Goal: Find specific page/section: Find specific page/section

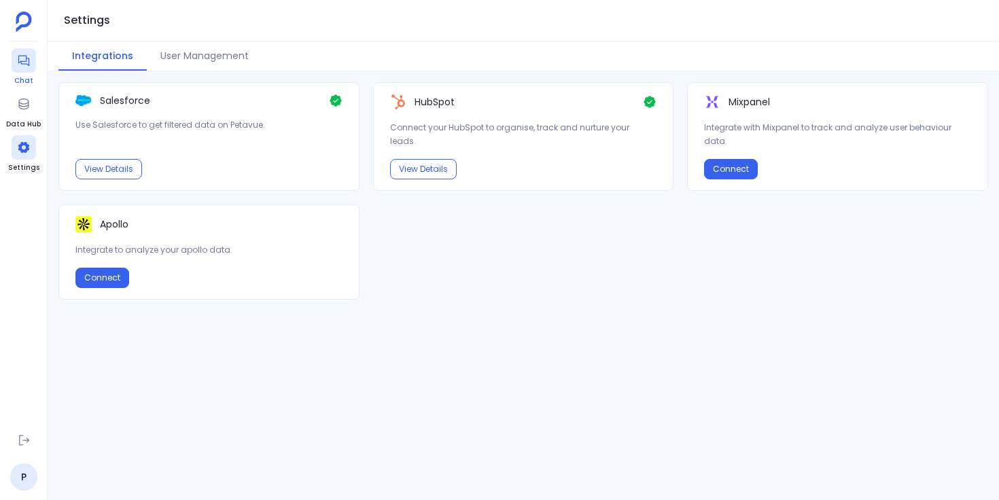
click at [12, 68] on div at bounding box center [24, 60] width 24 height 24
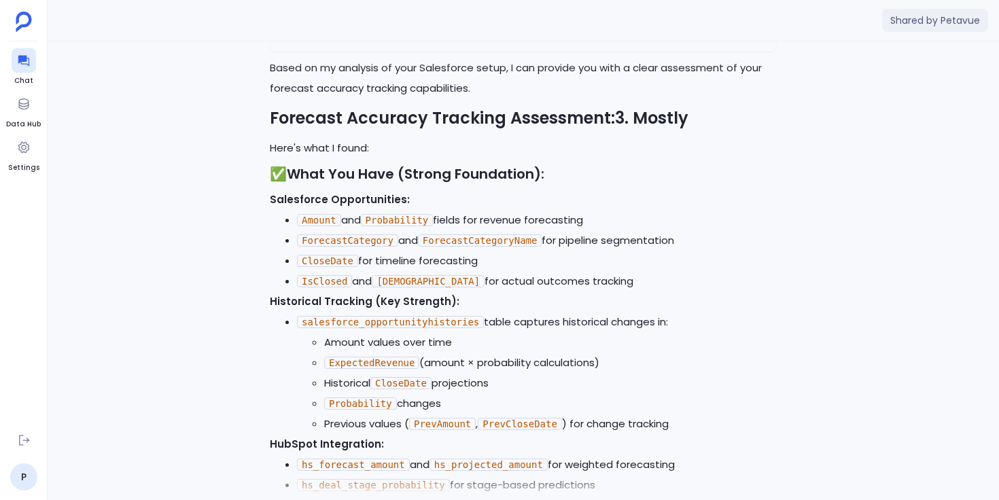
scroll to position [-413, 0]
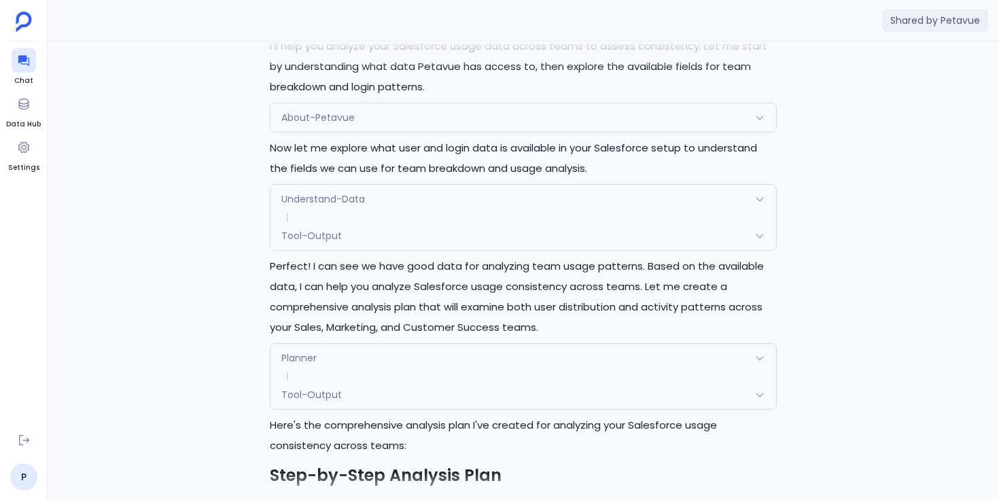
scroll to position [-3672, 0]
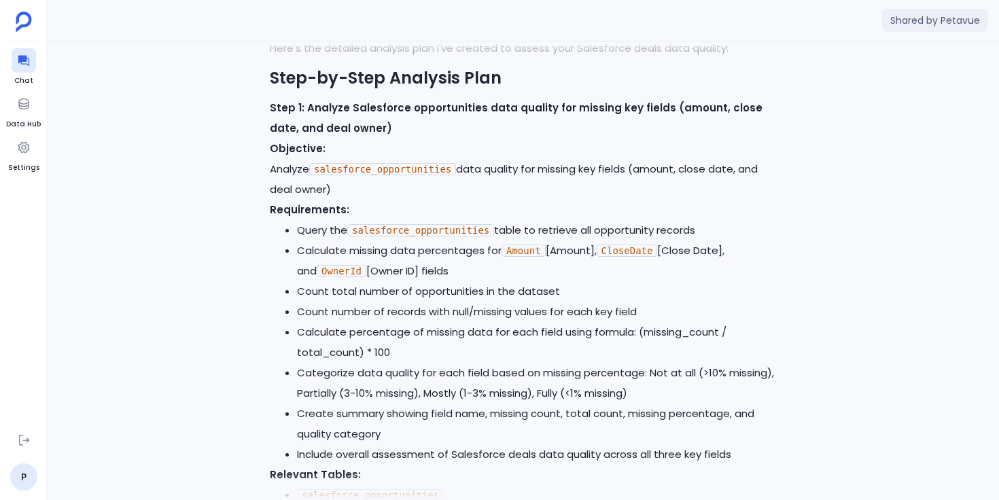
scroll to position [-1778, 0]
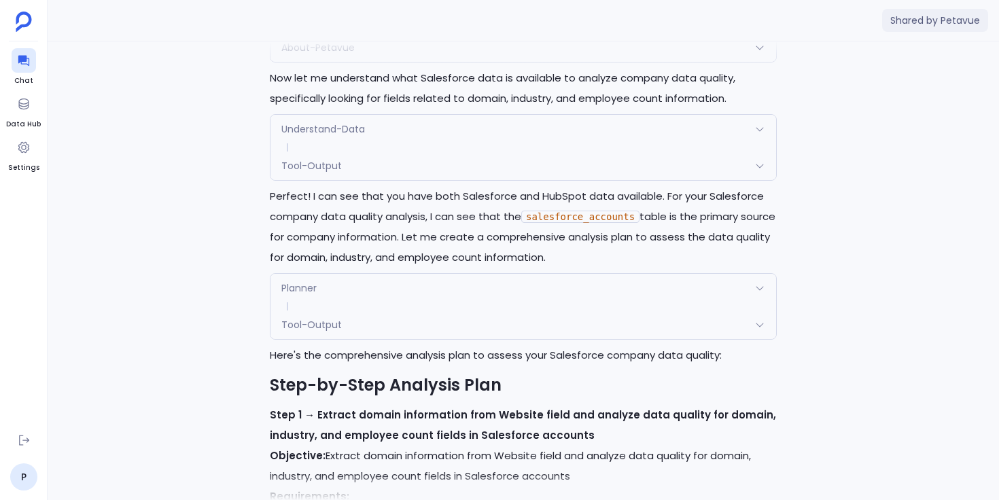
scroll to position [-2906, 0]
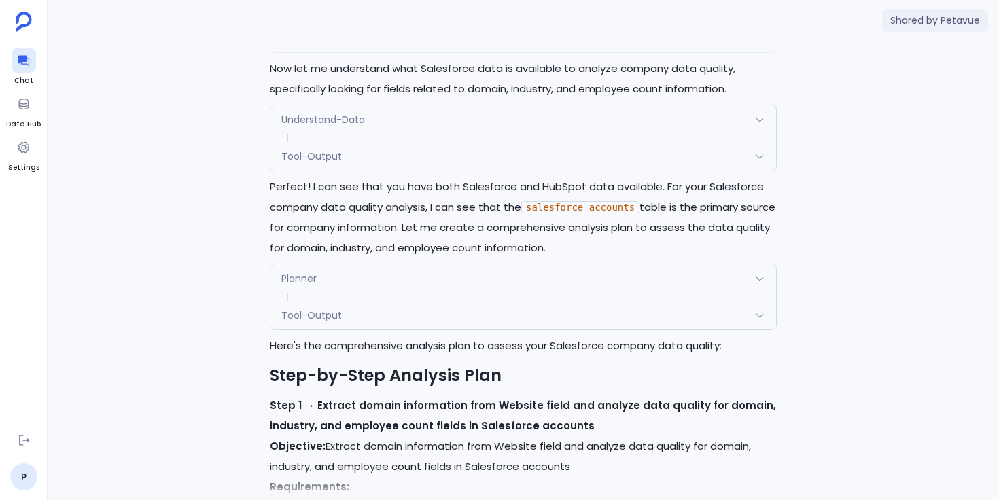
click at [336, 126] on span "Understand-Data" at bounding box center [323, 120] width 84 height 14
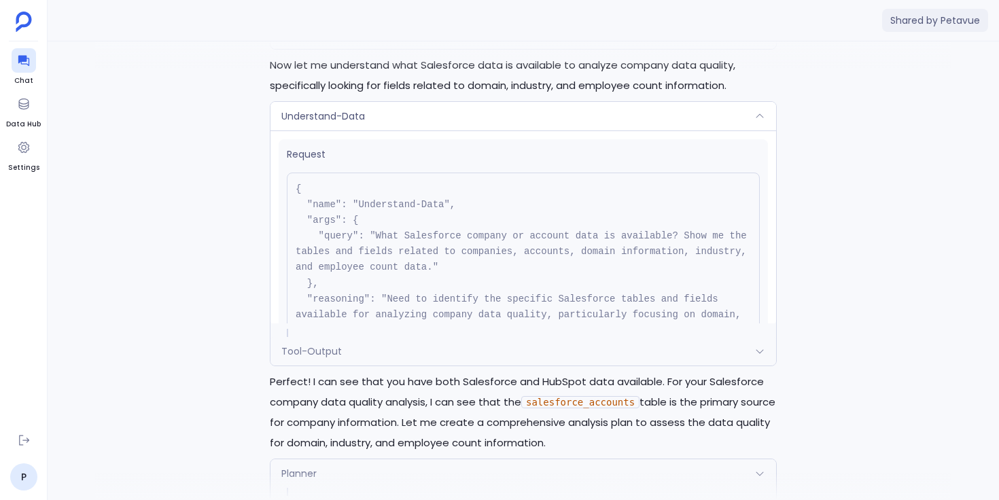
scroll to position [-3105, 0]
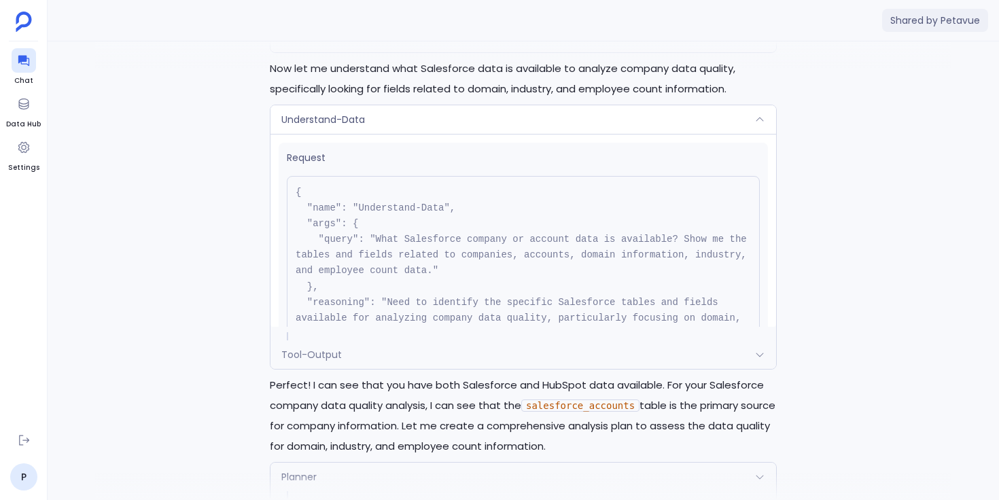
click at [492, 134] on div "Understand-Data" at bounding box center [523, 119] width 506 height 29
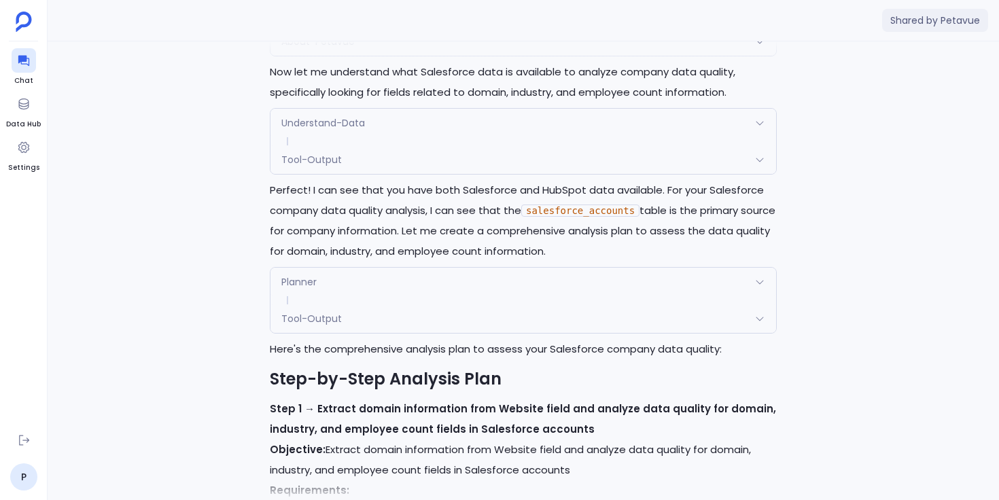
scroll to position [-2906, 0]
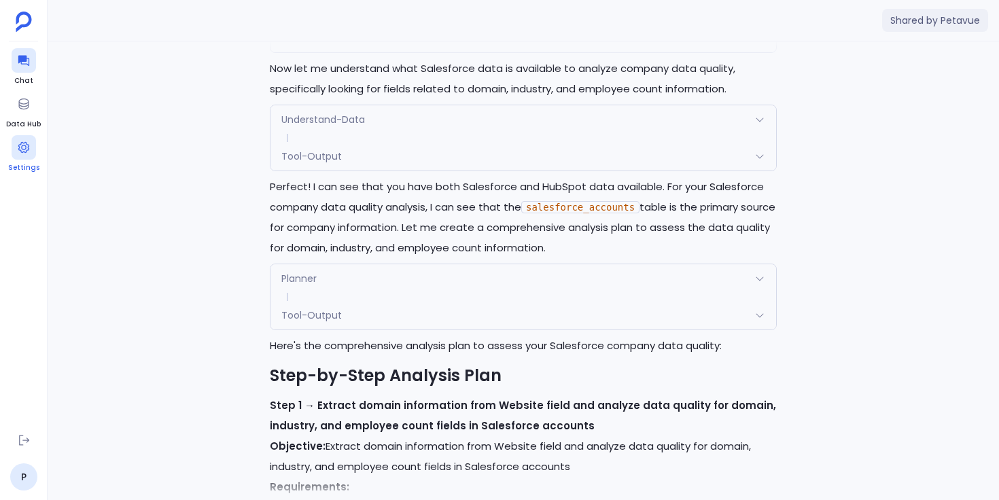
click at [26, 152] on icon at bounding box center [23, 147] width 11 height 11
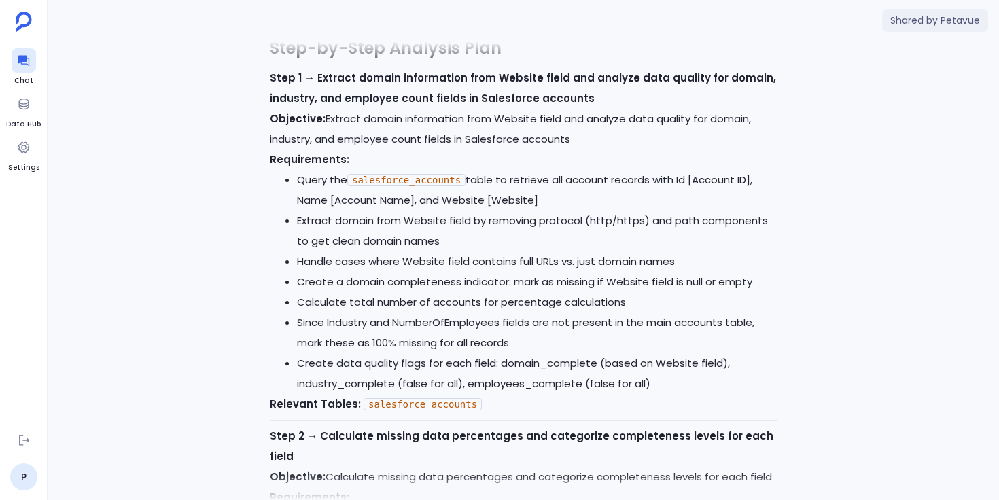
scroll to position [-2574, 0]
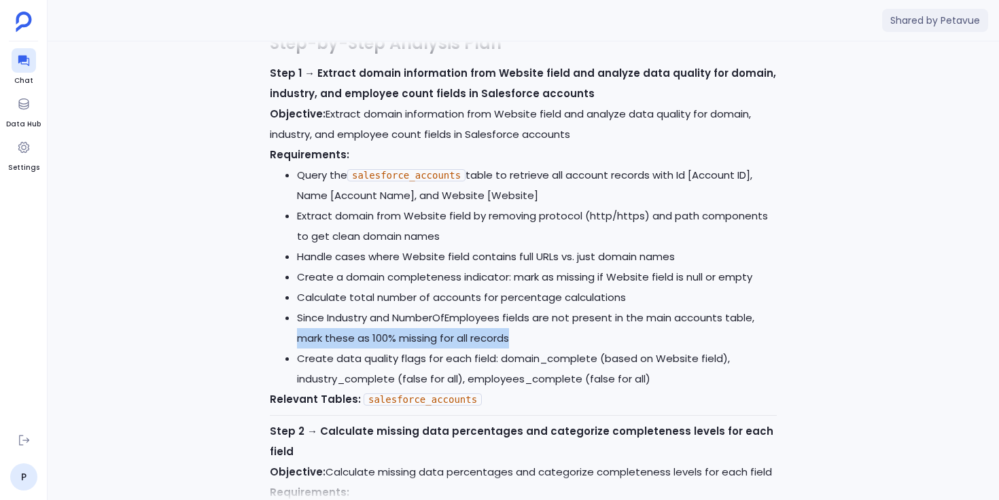
drag, startPoint x: 297, startPoint y: 357, endPoint x: 511, endPoint y: 359, distance: 214.1
click at [511, 349] on li "Since Industry and NumberOfEmployees fields are not present in the main account…" at bounding box center [537, 328] width 480 height 41
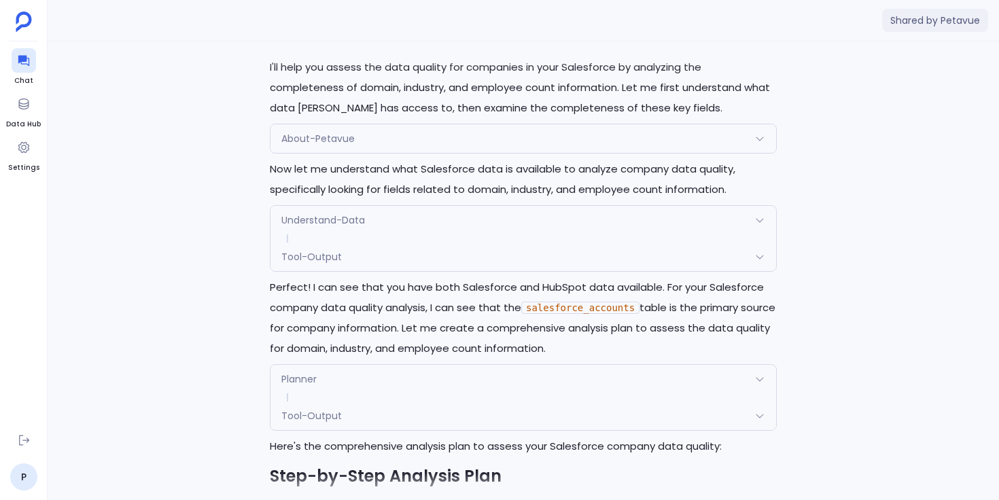
scroll to position [-3196, 0]
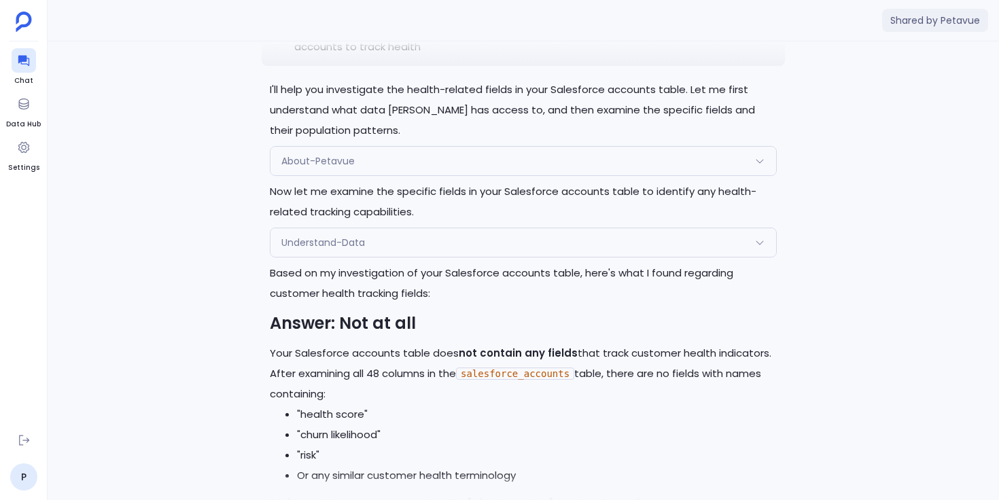
scroll to position [-758, 0]
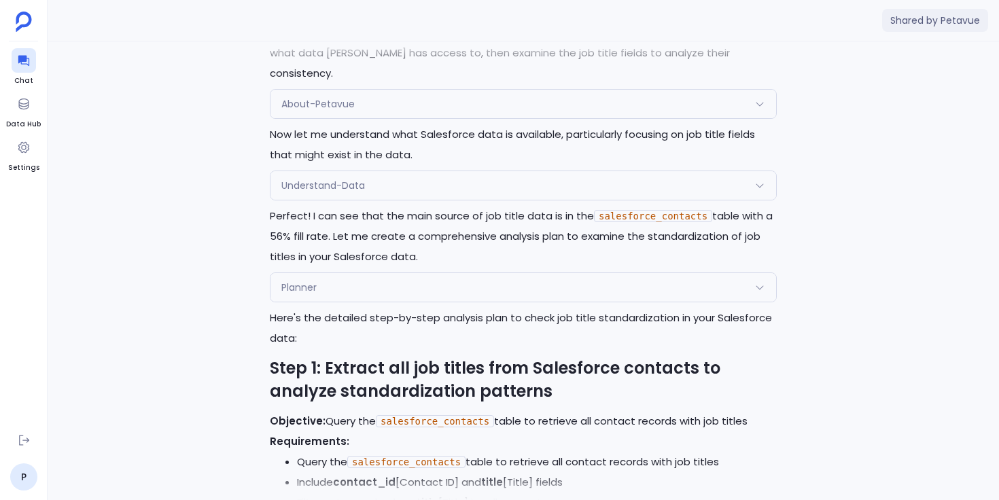
scroll to position [-2807, 0]
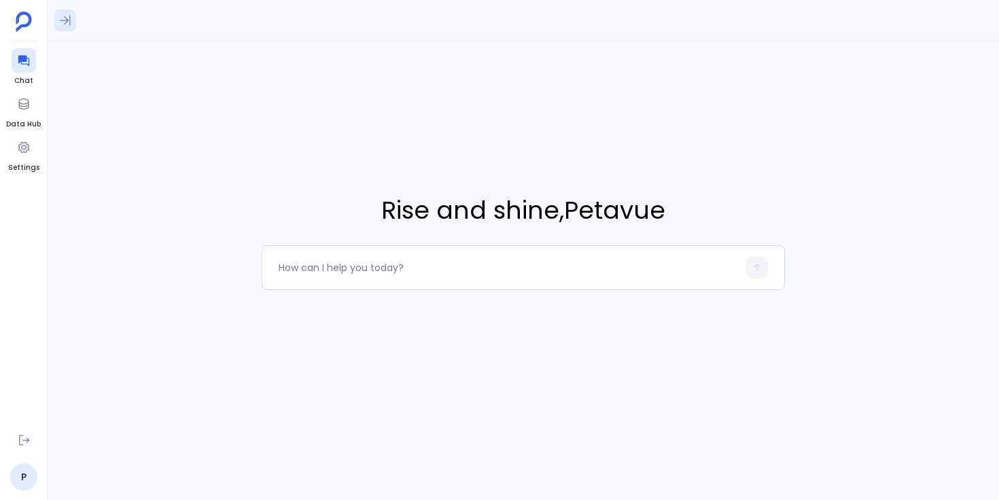
click at [67, 19] on icon at bounding box center [65, 21] width 11 height 10
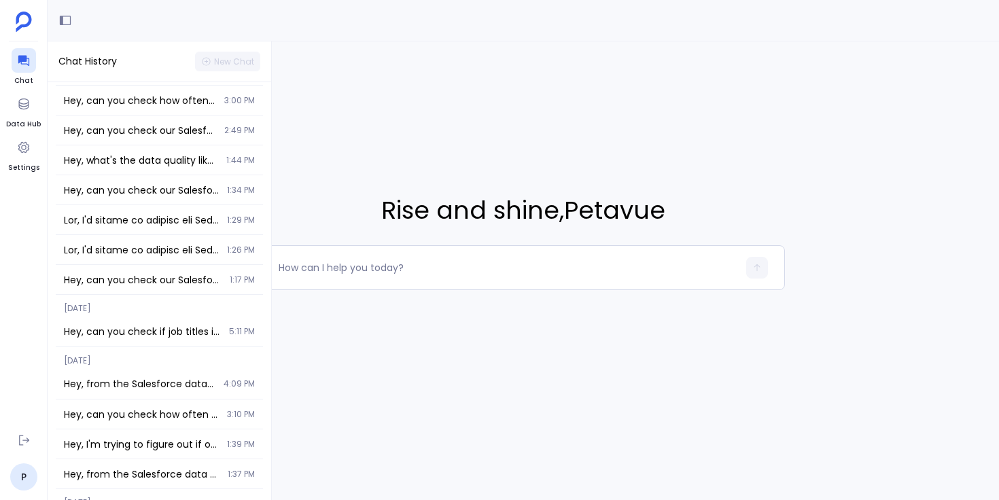
scroll to position [334, 0]
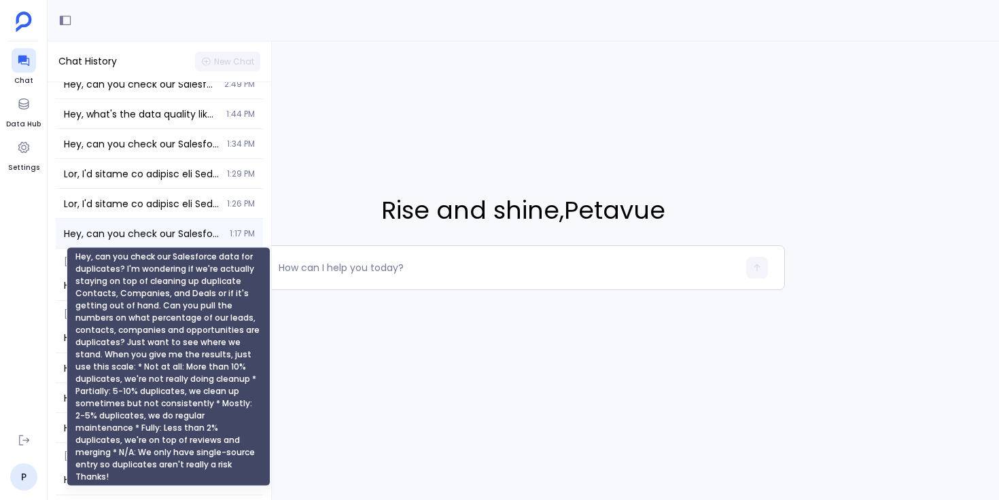
click at [169, 234] on span "Hey, can you check our Salesforce data for duplicates? I'm wondering if we're a…" at bounding box center [143, 234] width 158 height 14
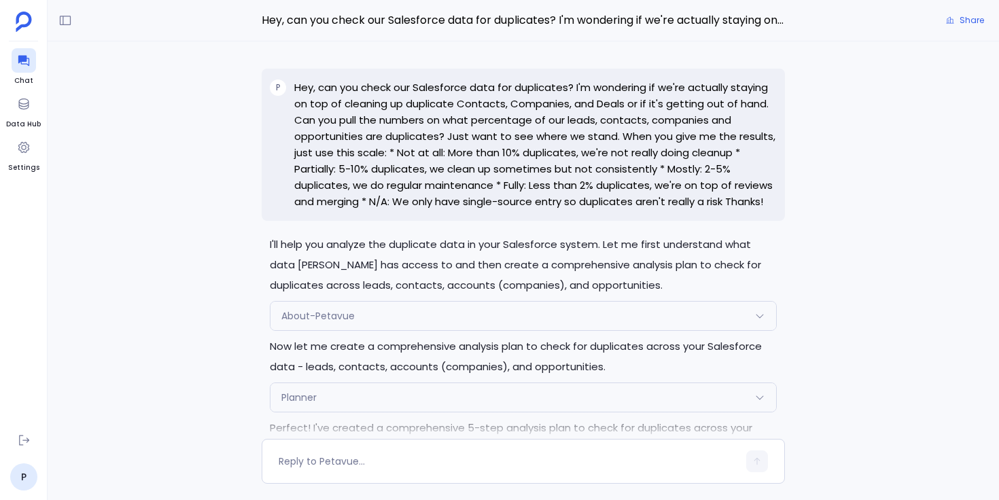
scroll to position [-3964, 0]
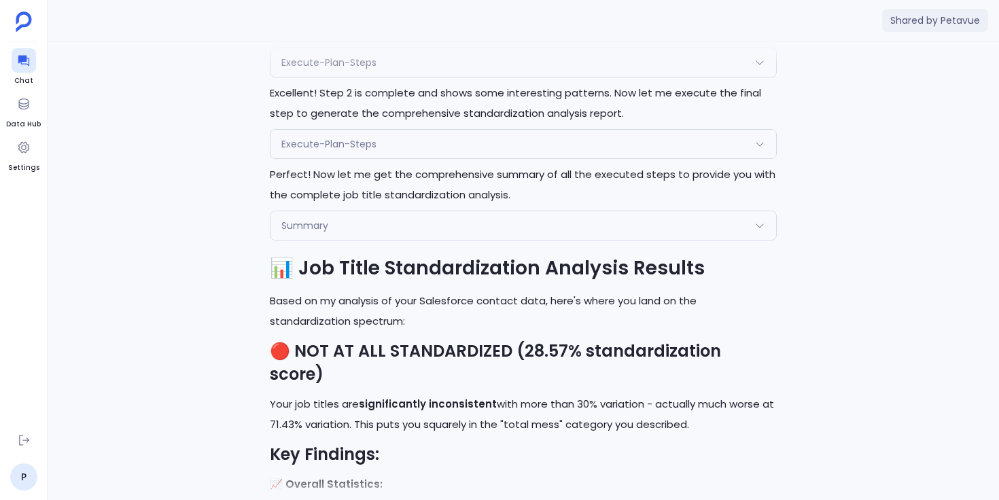
scroll to position [-899, 0]
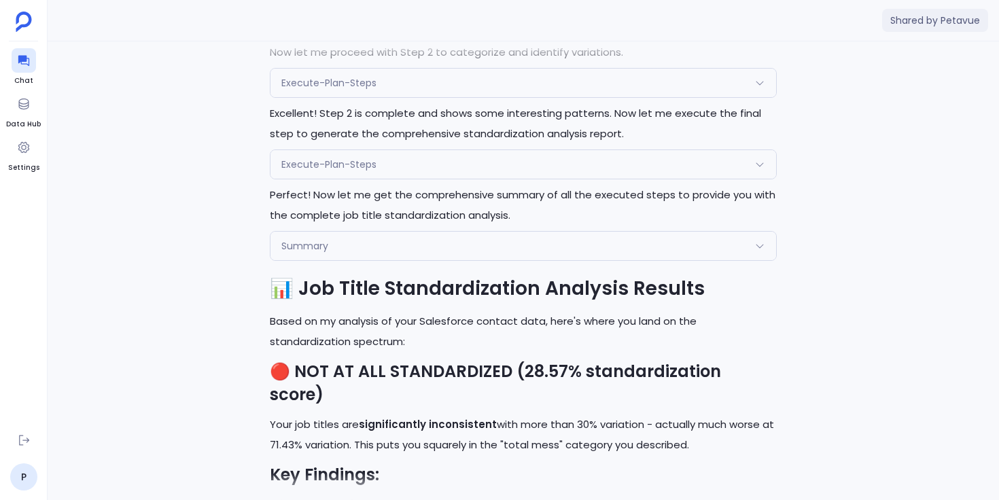
click at [392, 179] on div "Execute-Plan-Steps" at bounding box center [523, 164] width 506 height 29
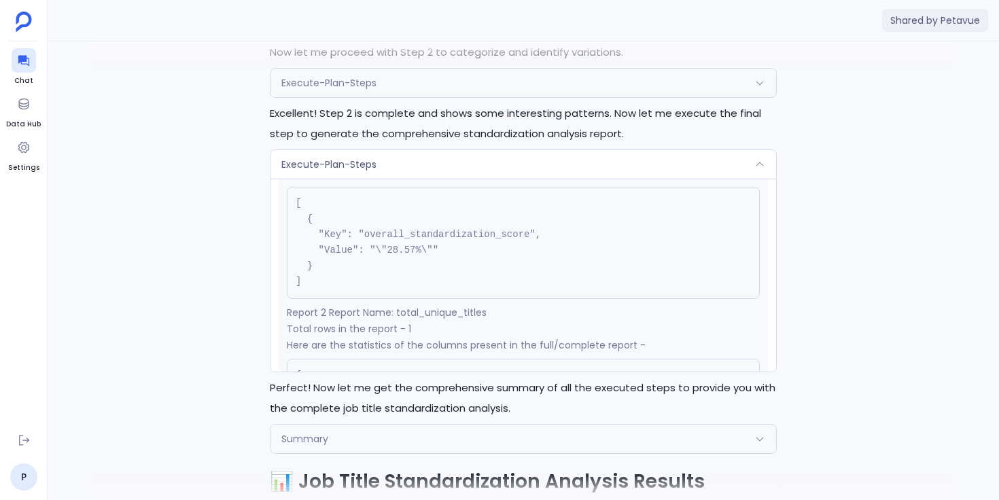
scroll to position [606, 0]
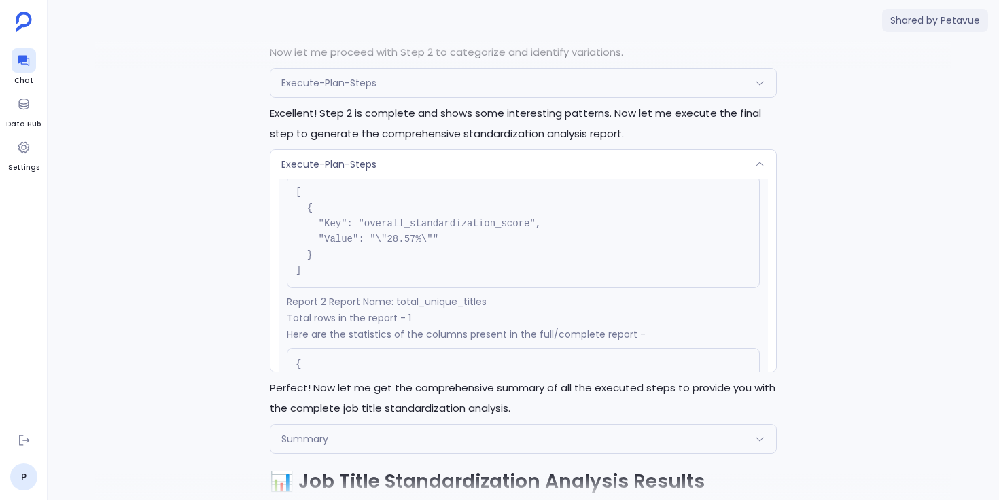
click at [454, 179] on div "Execute-Plan-Steps" at bounding box center [523, 164] width 506 height 29
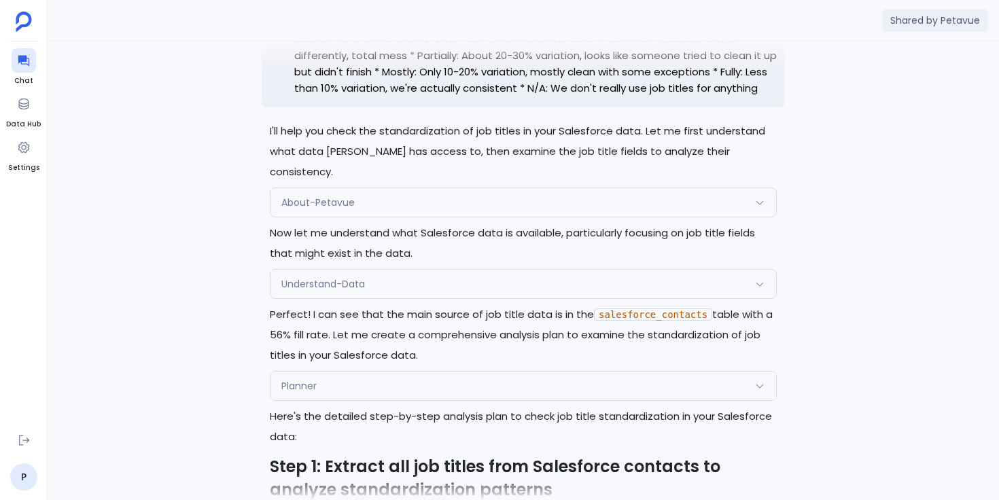
scroll to position [-2807, 0]
